Goal: Navigation & Orientation: Go to known website

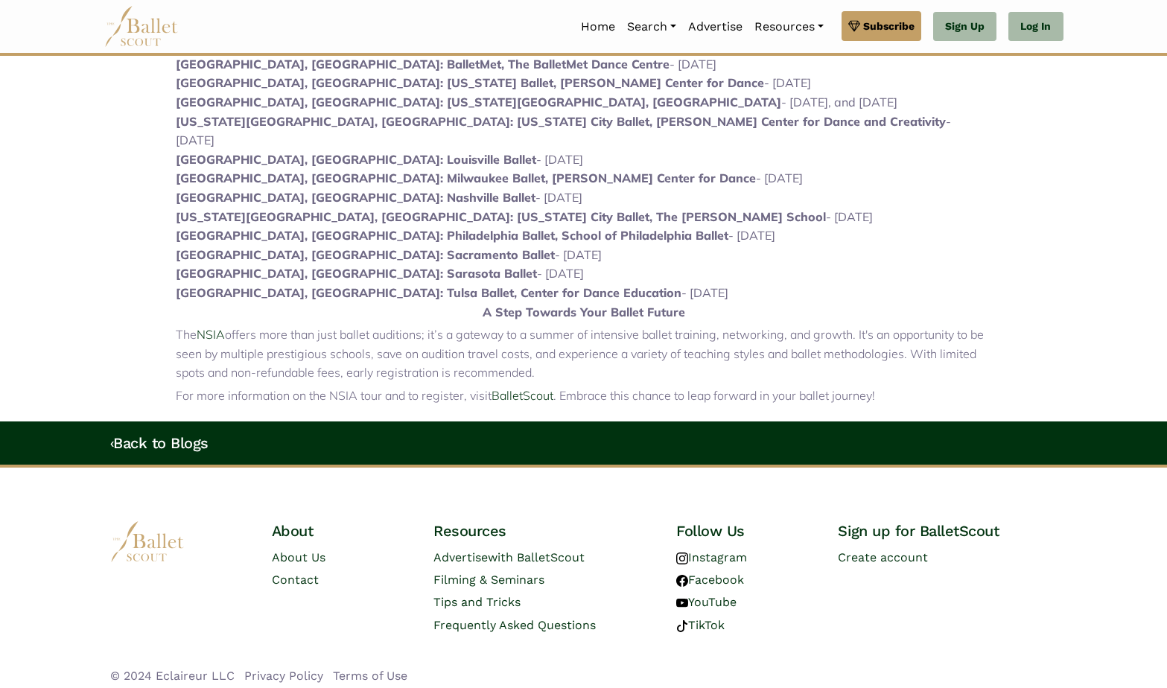
scroll to position [924, 0]
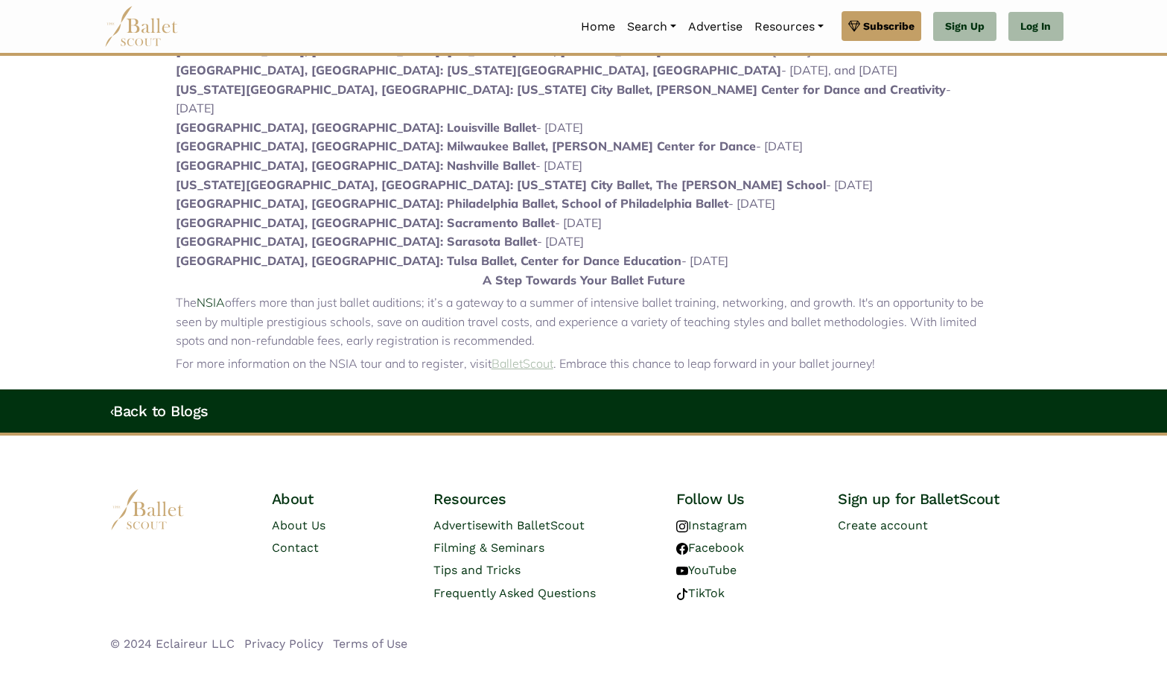
click at [535, 356] on link "BalletScout" at bounding box center [523, 363] width 62 height 15
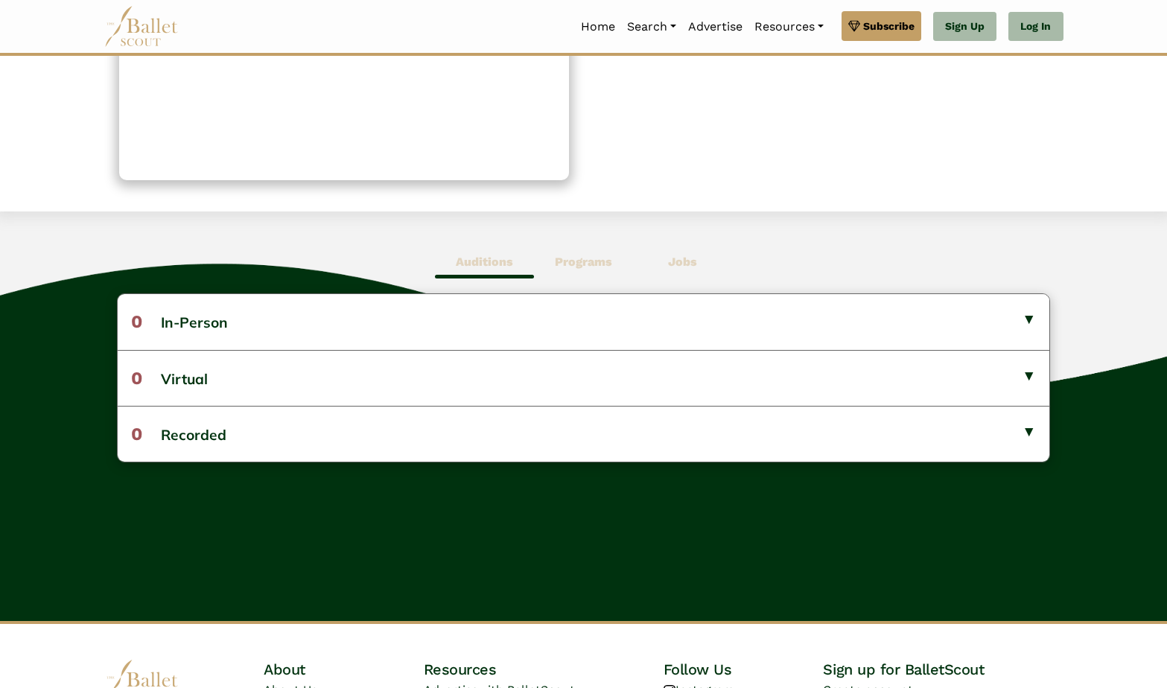
scroll to position [298, 0]
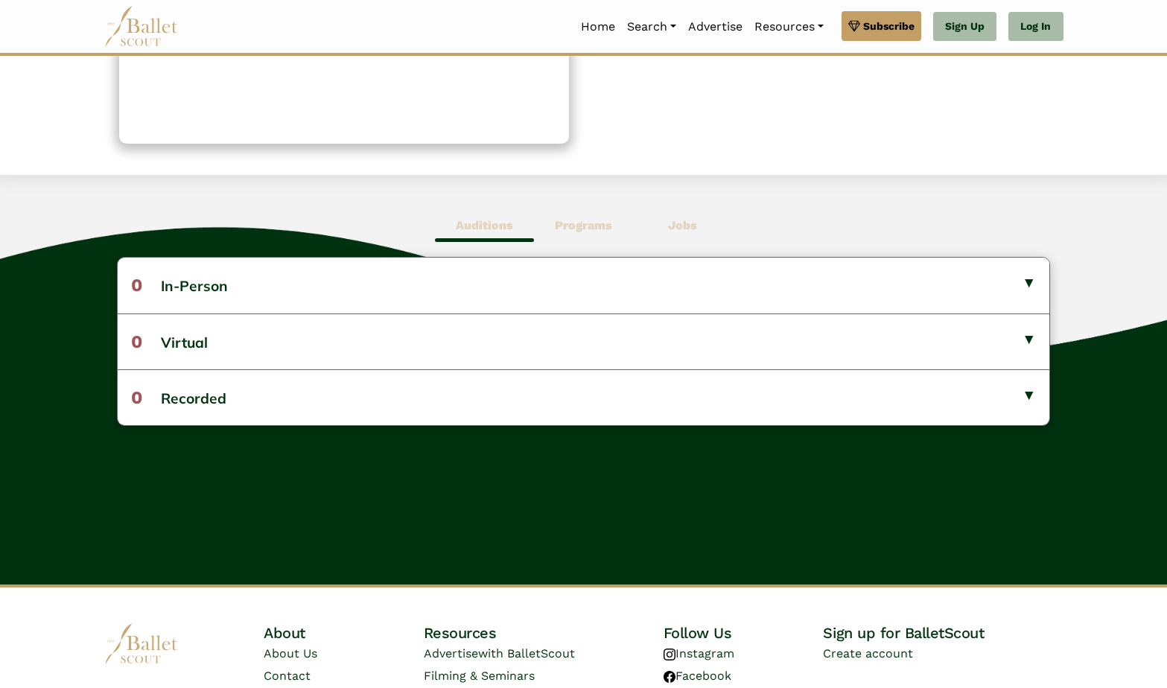
click at [574, 220] on b "Programs" at bounding box center [583, 225] width 57 height 14
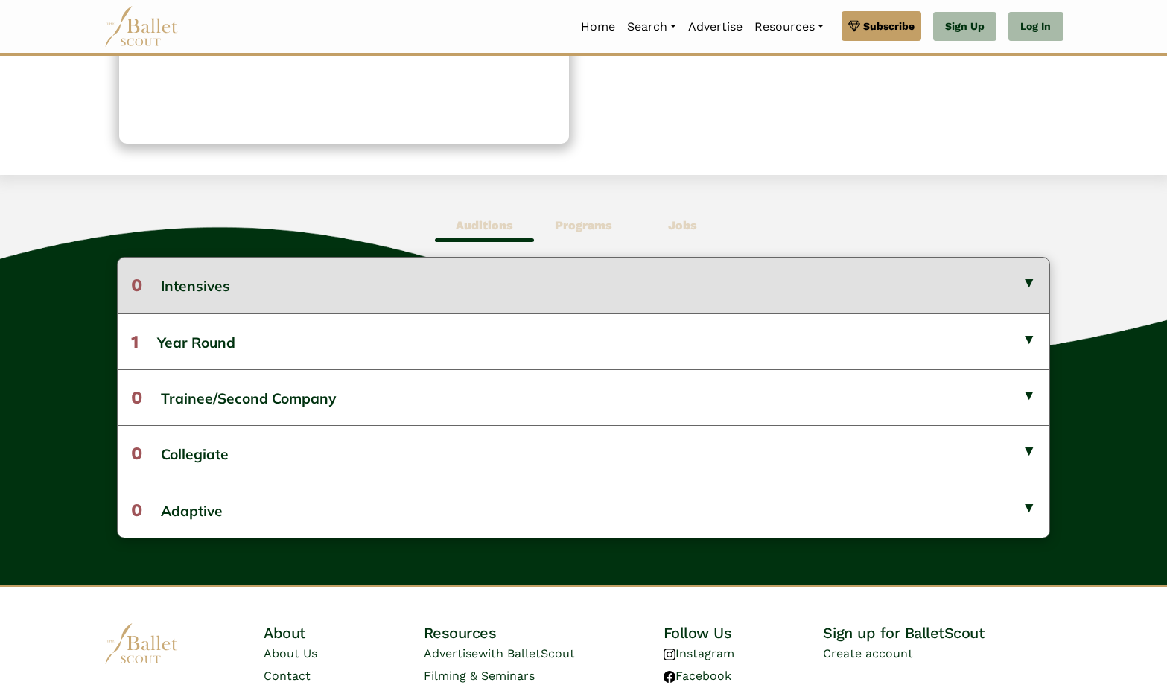
click at [216, 285] on button "0 Intensives" at bounding box center [584, 285] width 933 height 55
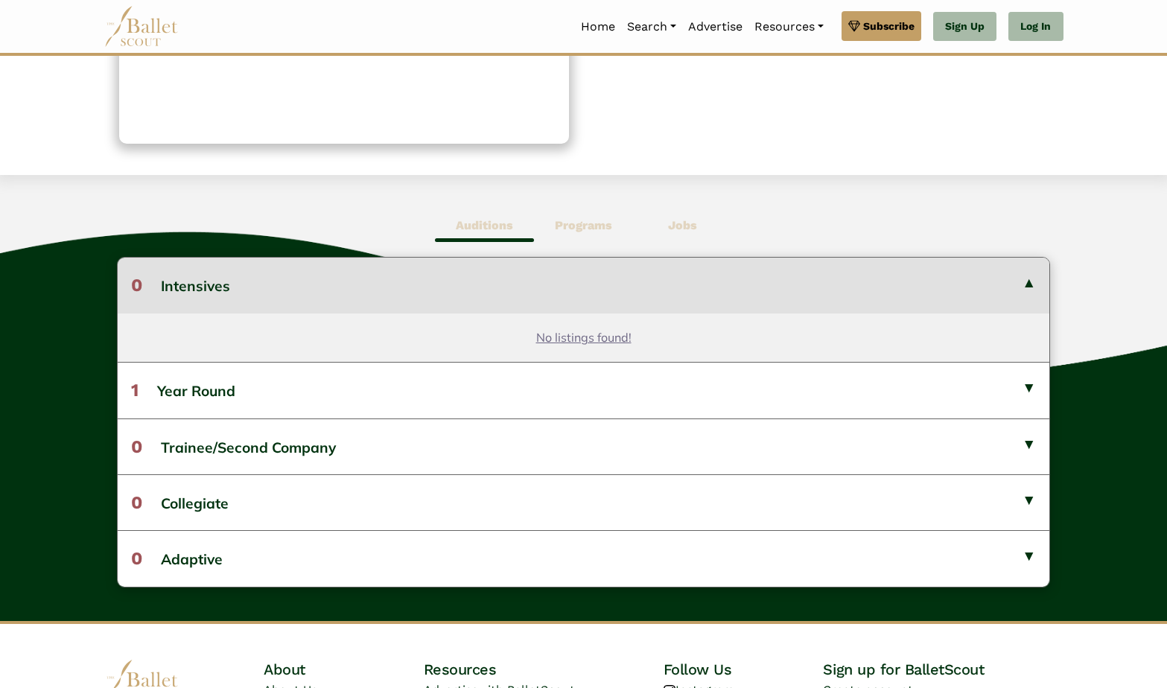
click at [485, 223] on b "Auditions" at bounding box center [484, 225] width 57 height 14
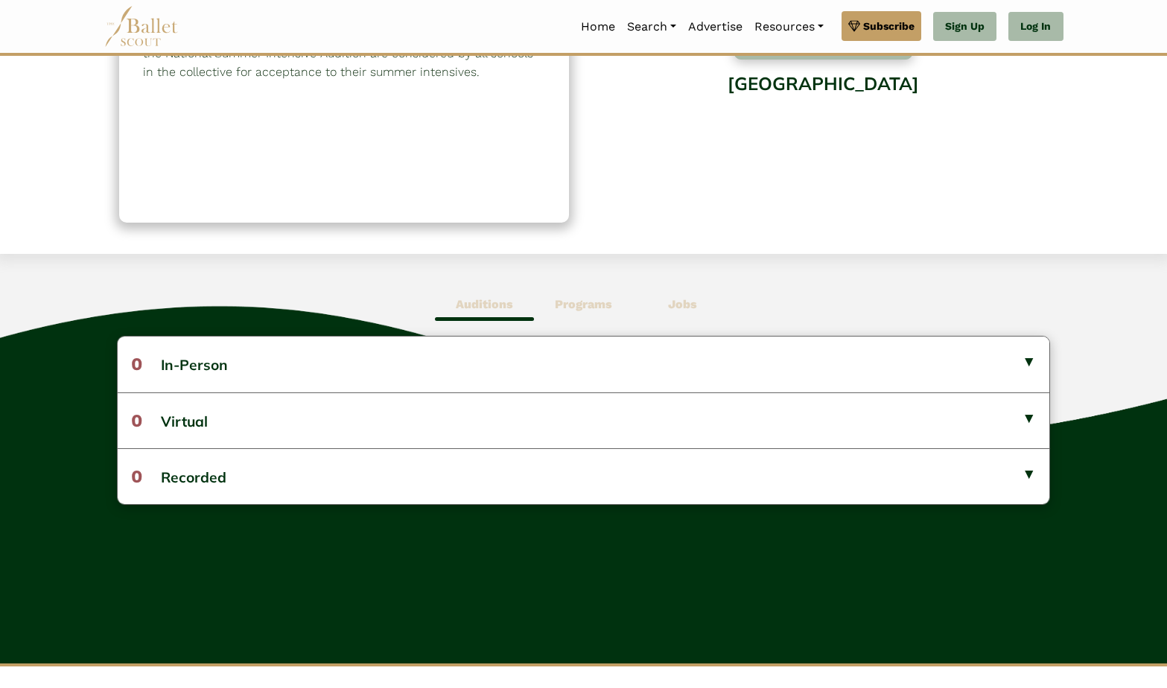
scroll to position [0, 0]
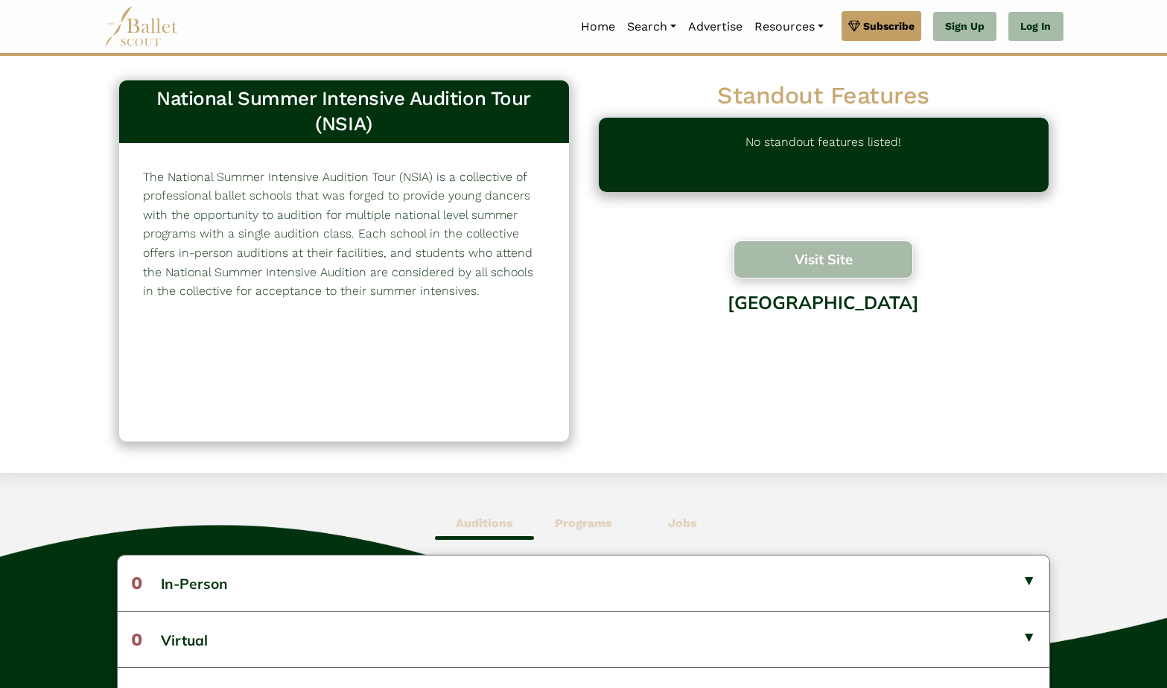
click at [819, 255] on button "Visit Site" at bounding box center [824, 260] width 180 height 38
